Goal: Check status: Check status

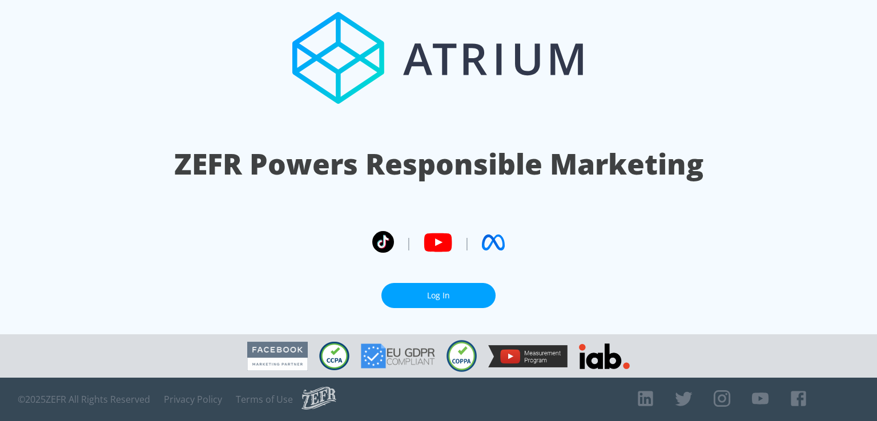
click at [433, 300] on link "Log In" at bounding box center [438, 296] width 114 height 26
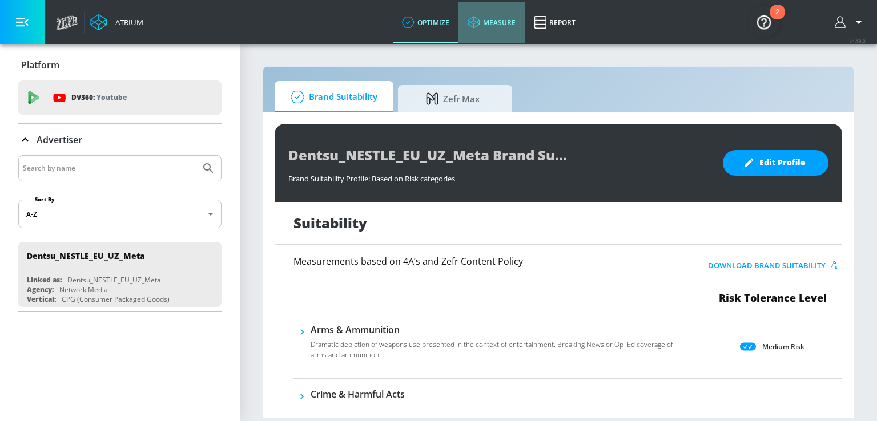
click at [493, 28] on link "measure" at bounding box center [491, 22] width 66 height 41
